Goal: Task Accomplishment & Management: Use online tool/utility

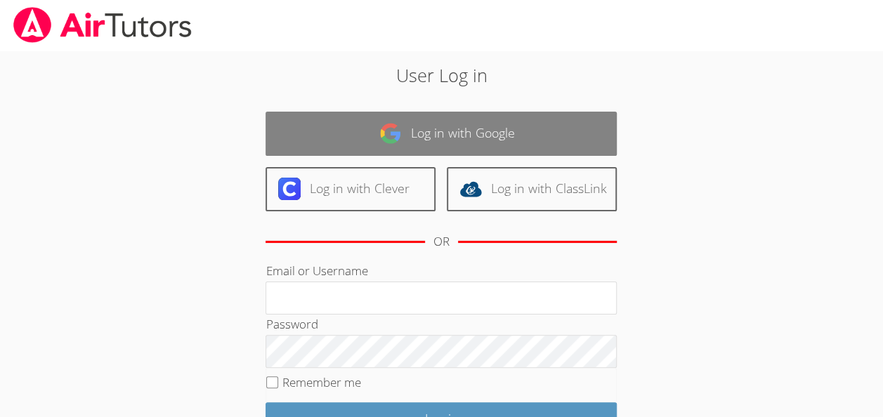
click at [579, 136] on link "Log in with Google" at bounding box center [441, 134] width 351 height 44
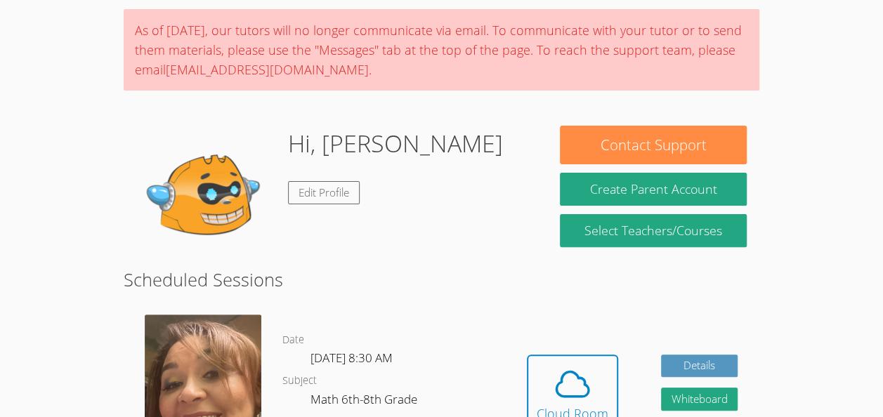
scroll to position [103, 0]
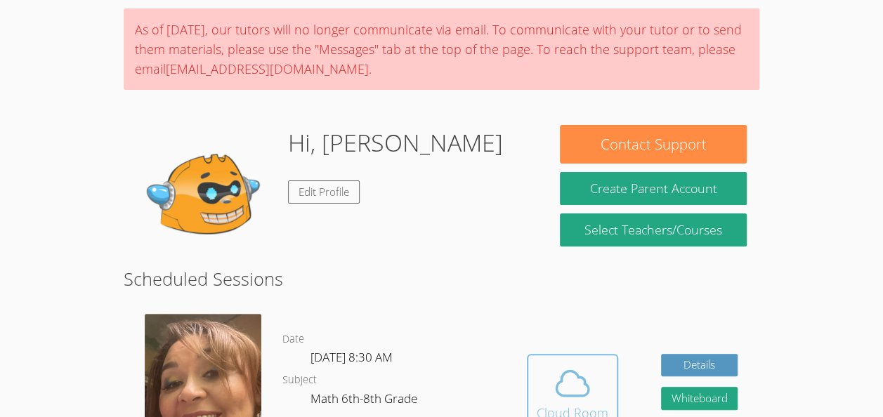
click at [583, 379] on icon at bounding box center [572, 383] width 32 height 25
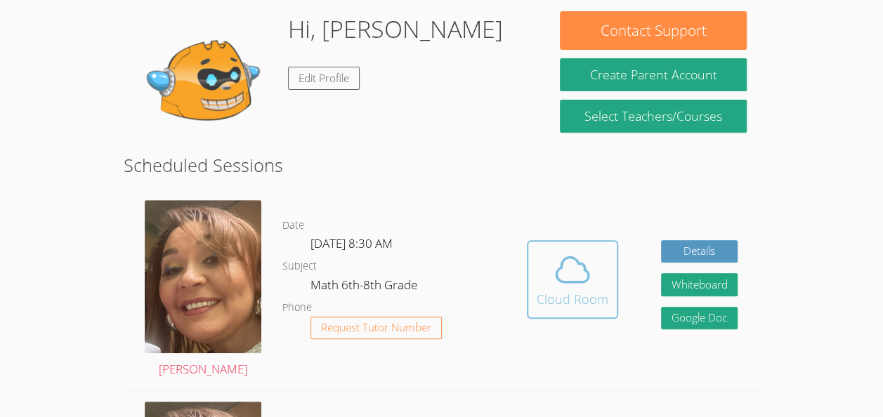
scroll to position [215, 0]
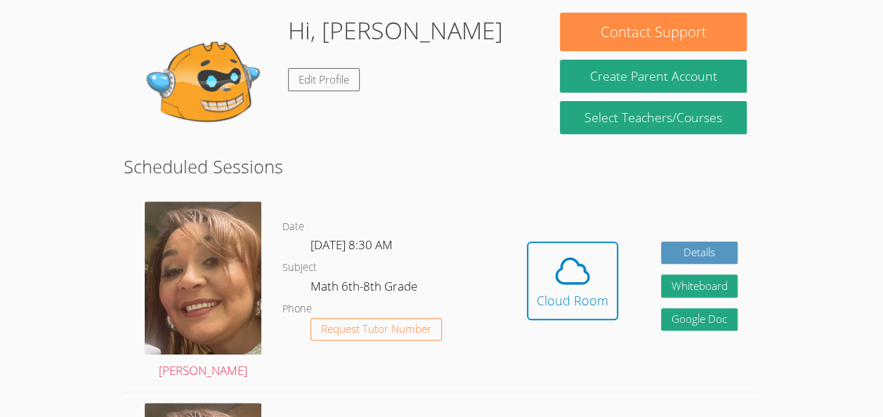
click at [583, 355] on div "Hidden Cloud Room Details Whiteboard Hidden Google Doc" at bounding box center [632, 291] width 254 height 201
click at [564, 263] on icon at bounding box center [572, 270] width 39 height 39
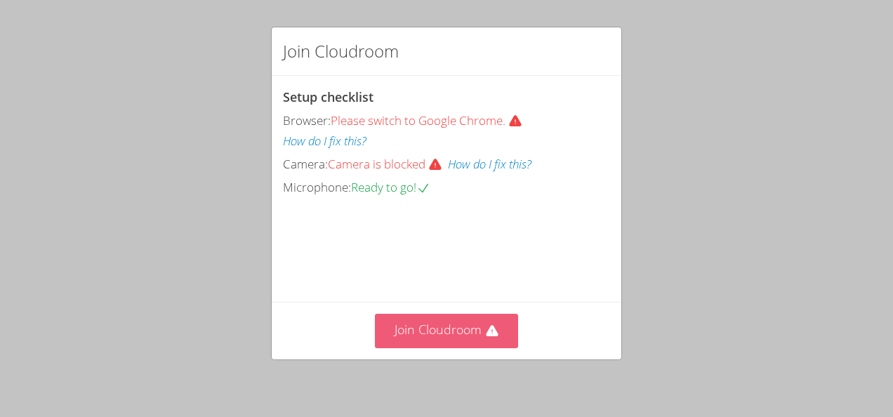
click at [459, 346] on button "Join Cloudroom" at bounding box center [447, 331] width 144 height 34
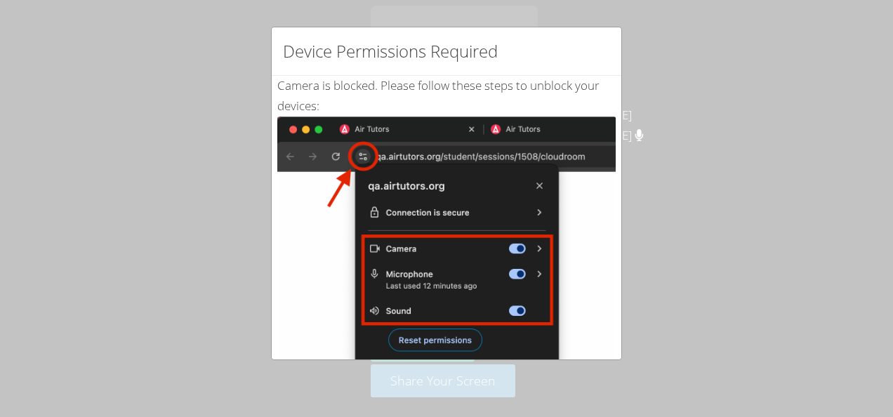
click at [436, 253] on img at bounding box center [446, 275] width 339 height 317
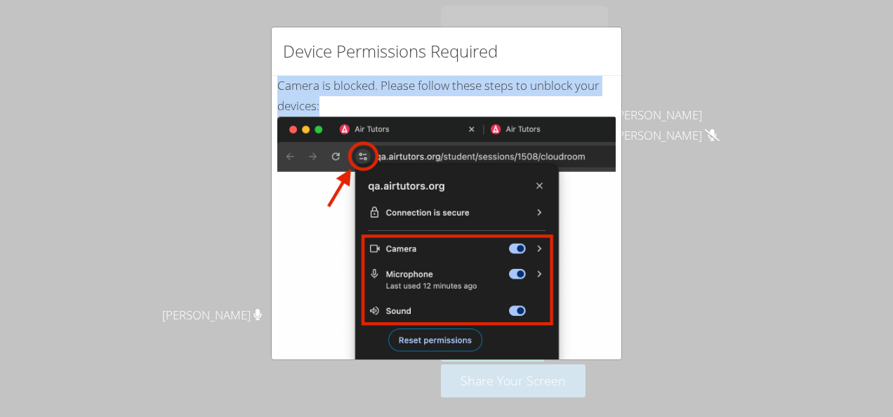
drag, startPoint x: 582, startPoint y: 104, endPoint x: 582, endPoint y: 70, distance: 34.4
click at [582, 70] on div "Device Permissions Required Camera is blocked . Please follow these steps to un…" at bounding box center [446, 194] width 351 height 334
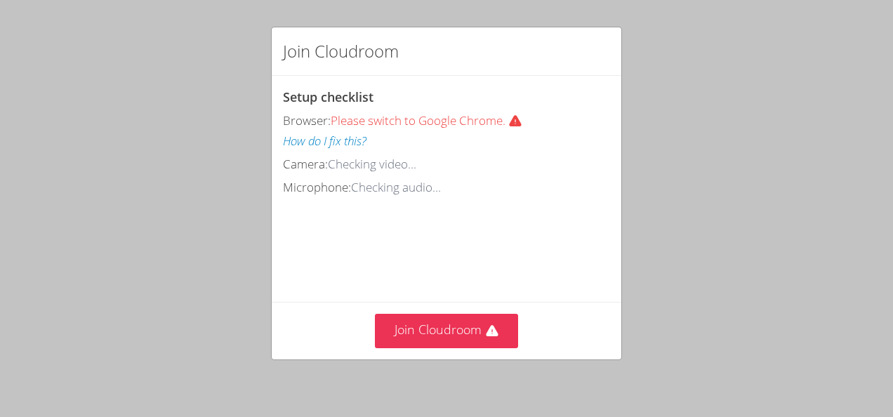
drag, startPoint x: 396, startPoint y: 266, endPoint x: 392, endPoint y: 280, distance: 14.7
click at [392, 280] on video at bounding box center [388, 261] width 211 height 105
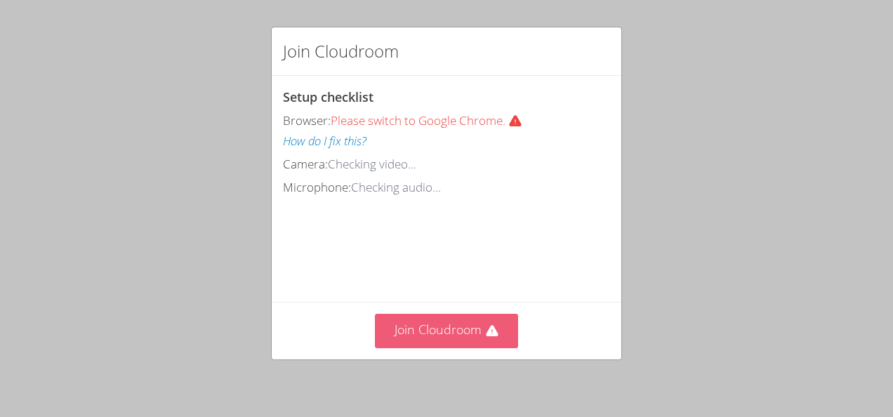
click at [428, 336] on button "Join Cloudroom" at bounding box center [447, 331] width 144 height 34
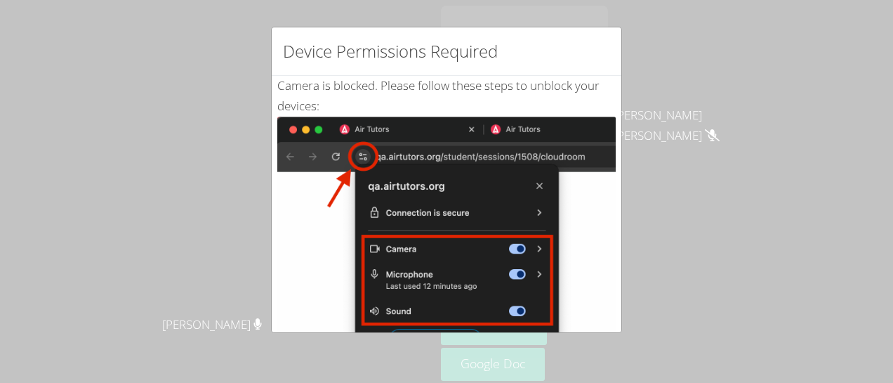
click at [652, 83] on div "Device Permissions Required Camera is blocked . Please follow these steps to un…" at bounding box center [446, 191] width 893 height 383
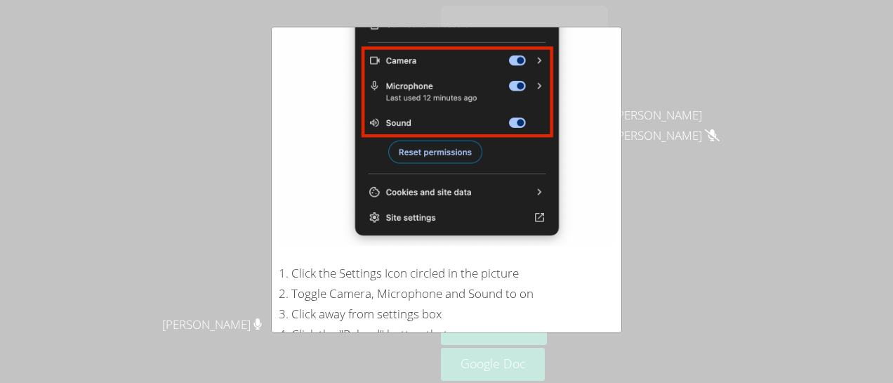
scroll to position [317, 0]
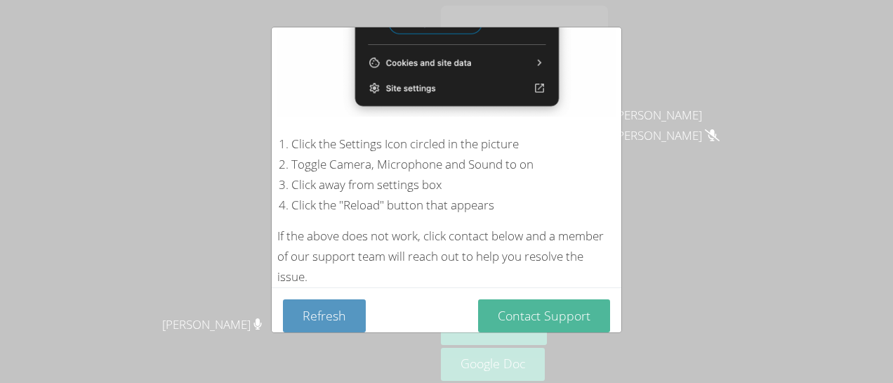
click at [499, 313] on button "Contact Support" at bounding box center [544, 315] width 132 height 33
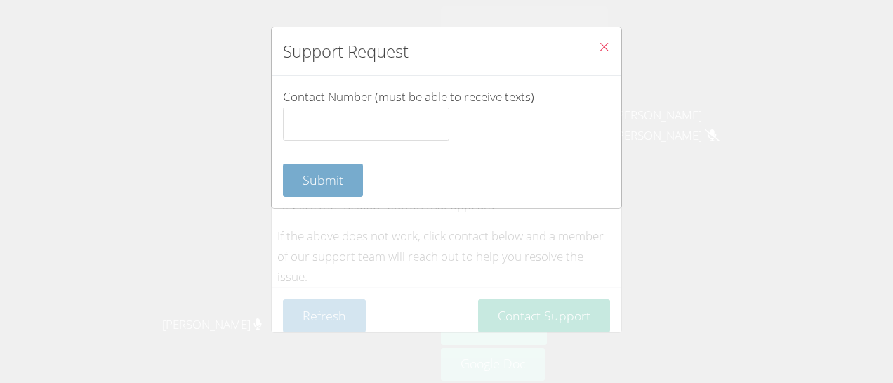
click at [319, 179] on span "Submit" at bounding box center [323, 179] width 41 height 17
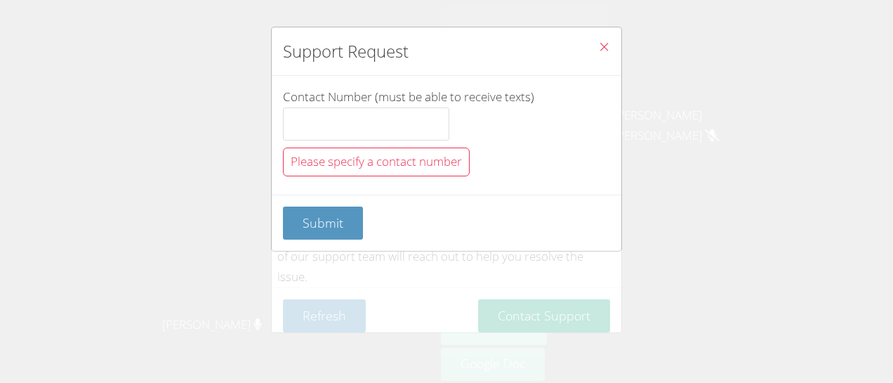
click at [334, 241] on div "Submit" at bounding box center [447, 223] width 350 height 56
click at [374, 136] on input "Contact Number (must be able to receive texts)" at bounding box center [366, 124] width 166 height 34
click at [598, 56] on button "Close" at bounding box center [604, 48] width 34 height 43
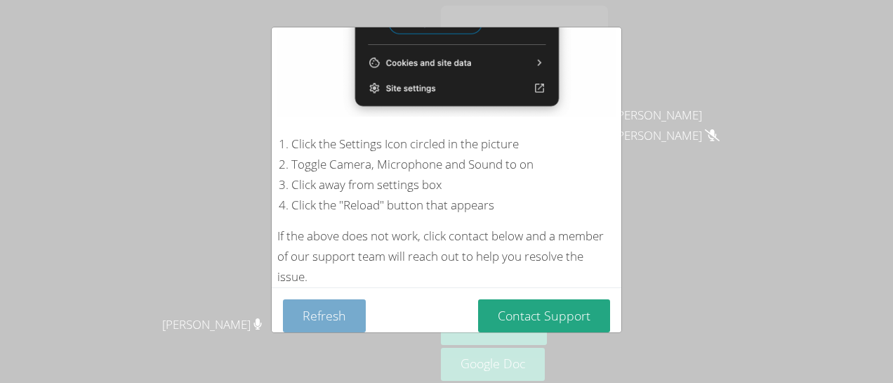
click at [335, 317] on button "Refresh" at bounding box center [324, 315] width 83 height 33
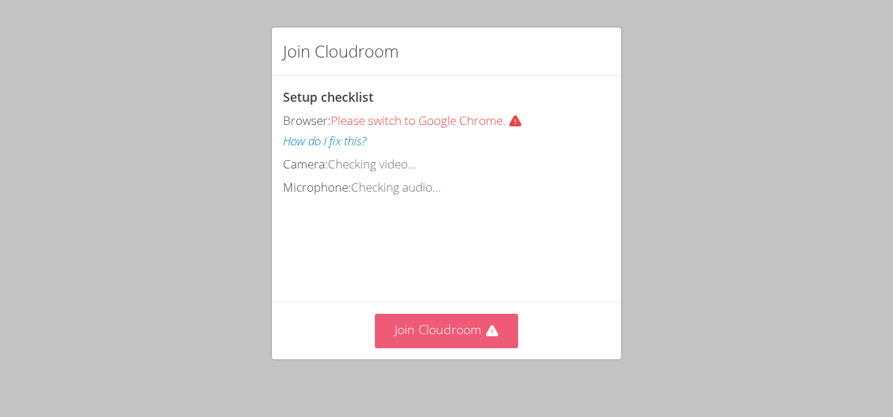
click at [395, 336] on button "Join Cloudroom" at bounding box center [447, 331] width 144 height 34
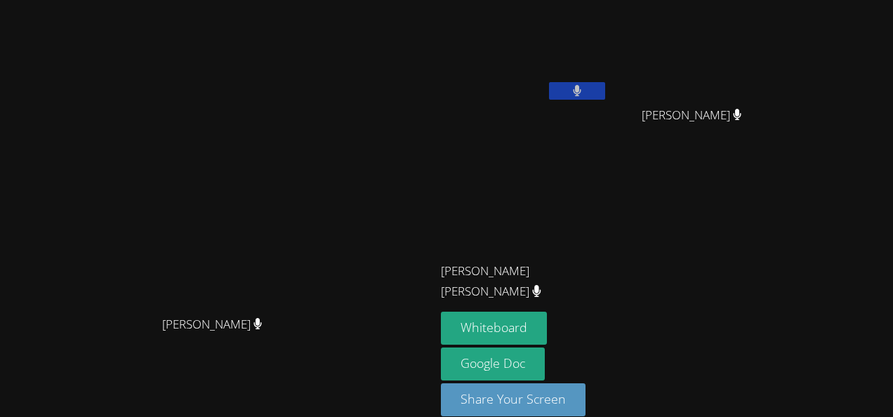
click at [414, 395] on div "Michelle Rodriguez Michelle Rodriguez" at bounding box center [218, 218] width 424 height 425
click at [547, 319] on button "Whiteboard" at bounding box center [494, 328] width 106 height 33
